Goal: Task Accomplishment & Management: Use online tool/utility

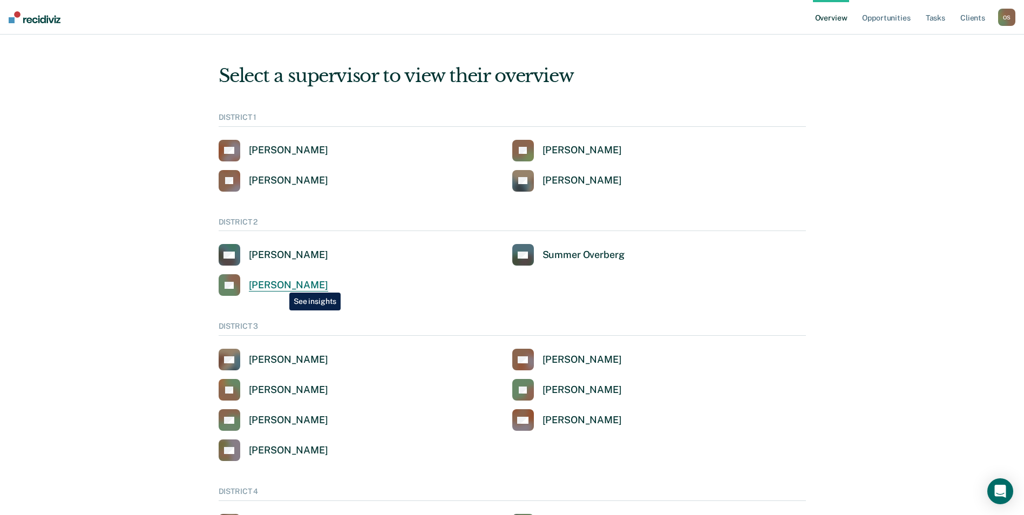
click at [281, 285] on div "[PERSON_NAME]" at bounding box center [288, 285] width 79 height 12
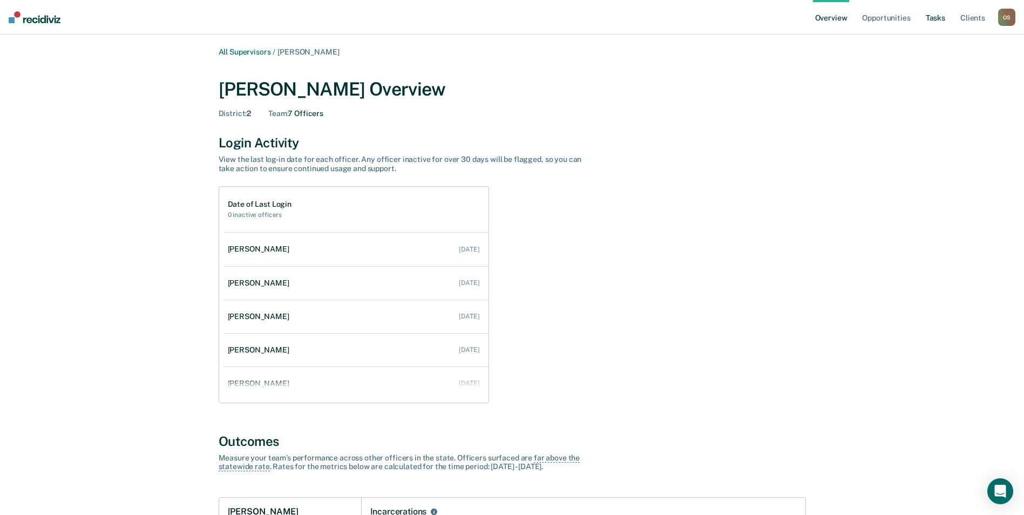
click at [933, 15] on link "Tasks" at bounding box center [936, 17] width 24 height 35
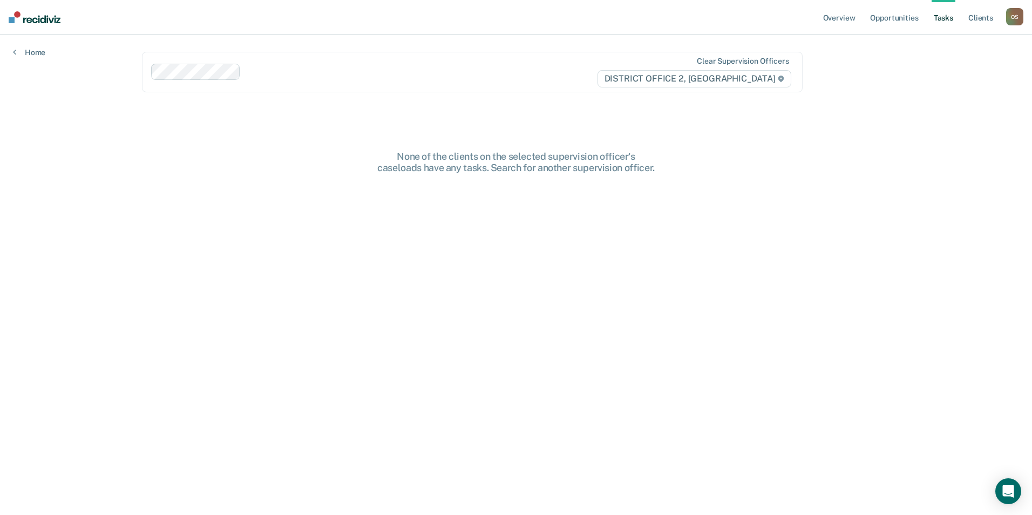
click at [935, 16] on link "Tasks" at bounding box center [944, 17] width 24 height 35
click at [890, 15] on link "Opportunities" at bounding box center [894, 17] width 52 height 35
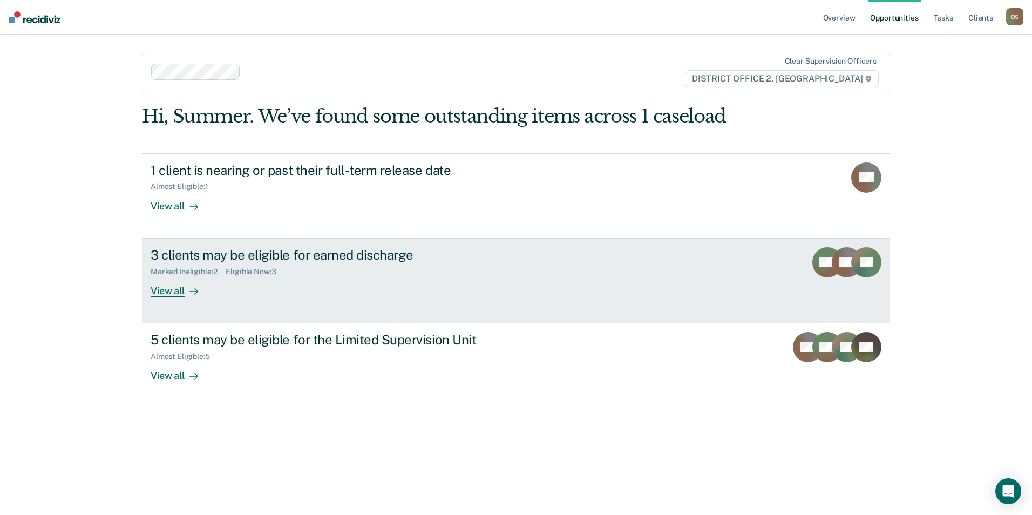
click at [255, 254] on div "3 clients may be eligible for earned discharge" at bounding box center [340, 255] width 379 height 16
